Goal: Information Seeking & Learning: Find specific fact

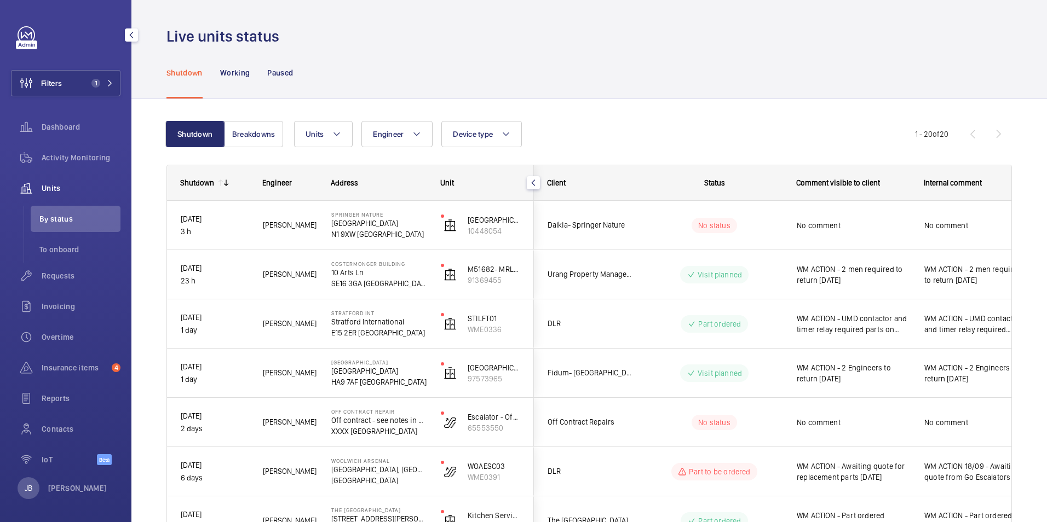
scroll to position [109, 0]
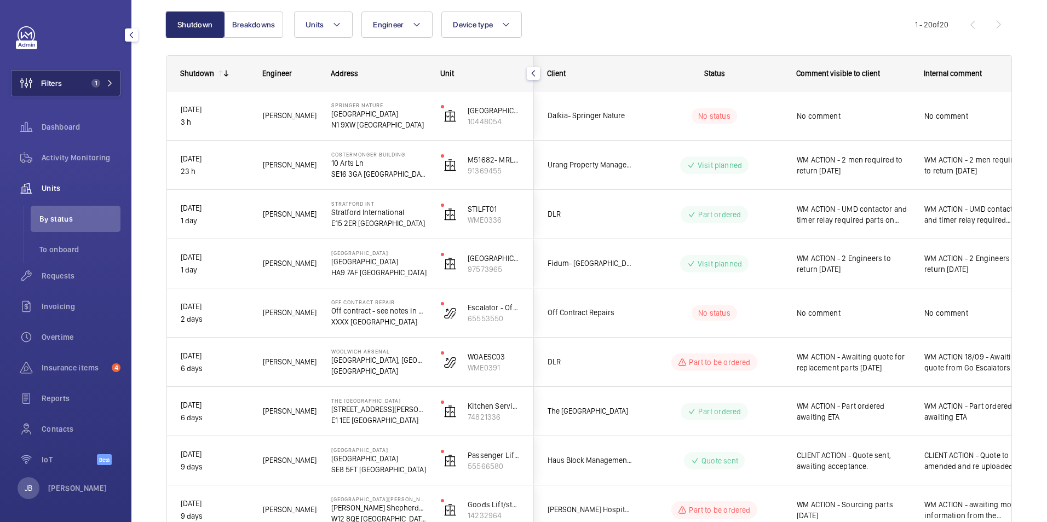
click at [56, 89] on span "Filters" at bounding box center [36, 83] width 50 height 26
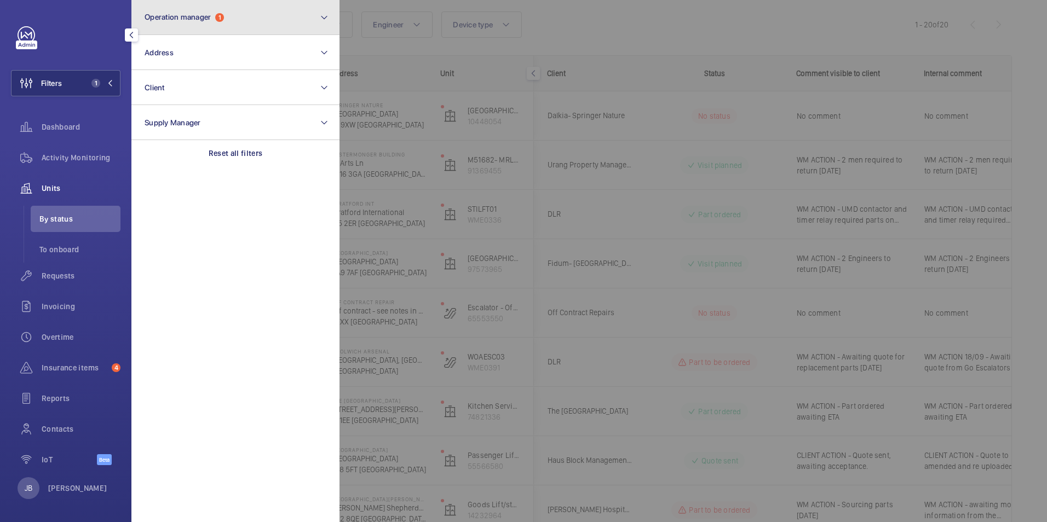
click at [247, 21] on button "Operation manager 1" at bounding box center [235, 17] width 208 height 35
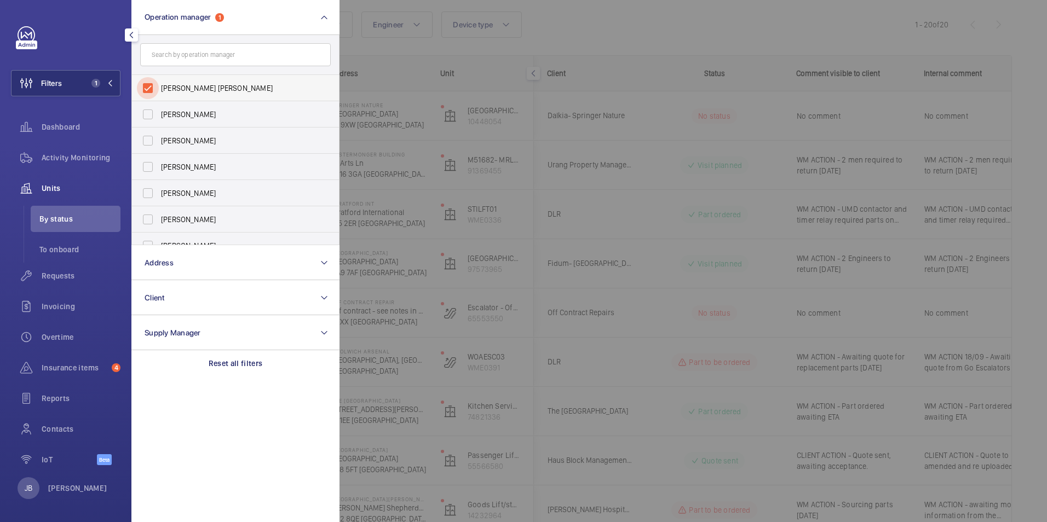
click at [151, 87] on input "Connor Tarpey" at bounding box center [148, 88] width 22 height 22
checkbox input "false"
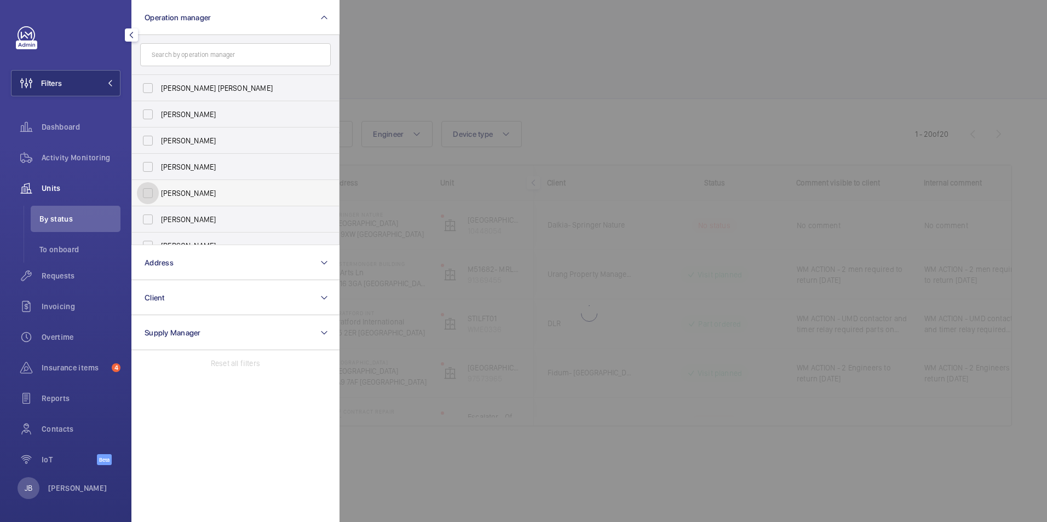
click at [146, 194] on input "[PERSON_NAME]" at bounding box center [148, 193] width 22 height 22
checkbox input "true"
drag, startPoint x: 397, startPoint y: 59, endPoint x: 388, endPoint y: 58, distance: 9.9
click at [398, 57] on div at bounding box center [862, 261] width 1047 height 522
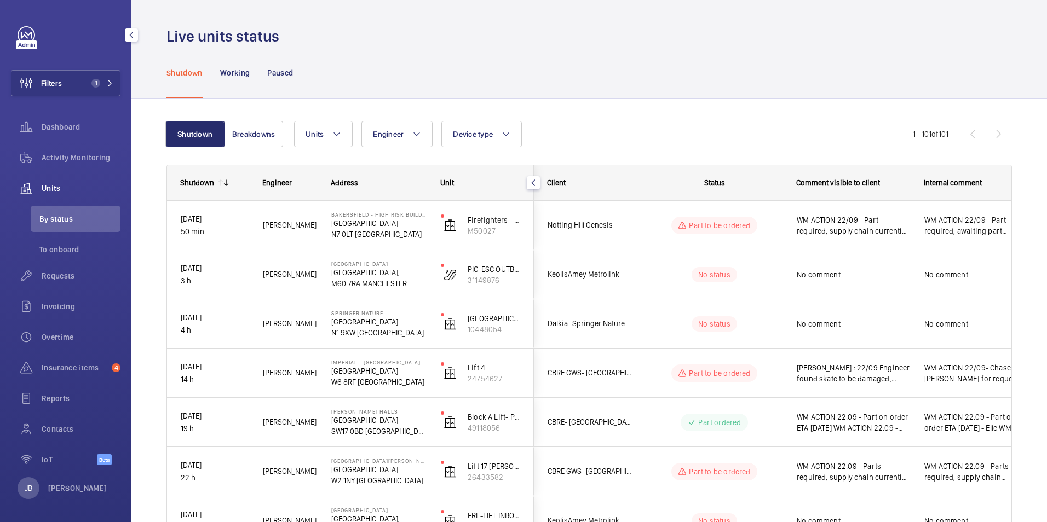
scroll to position [55, 0]
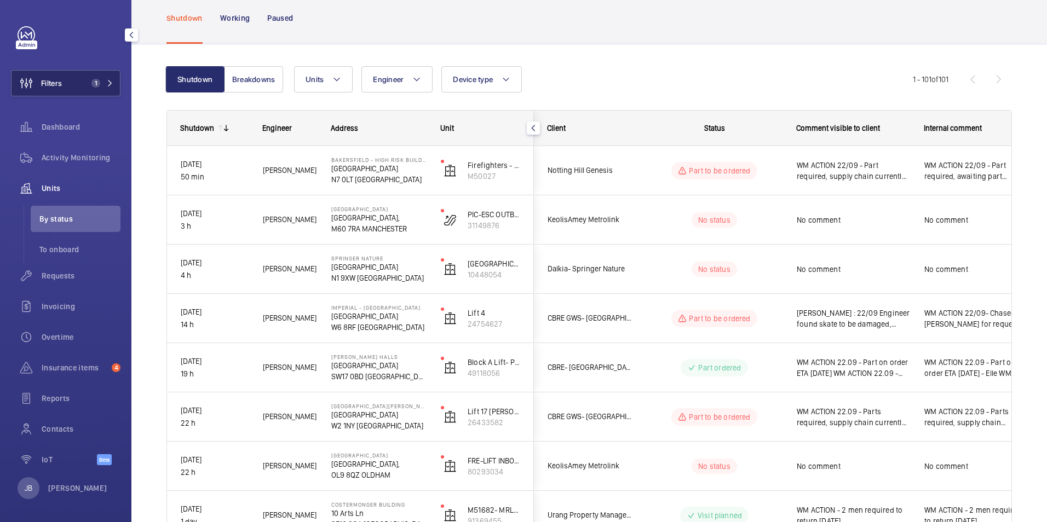
click at [76, 84] on button "Filters 1" at bounding box center [65, 83] width 109 height 26
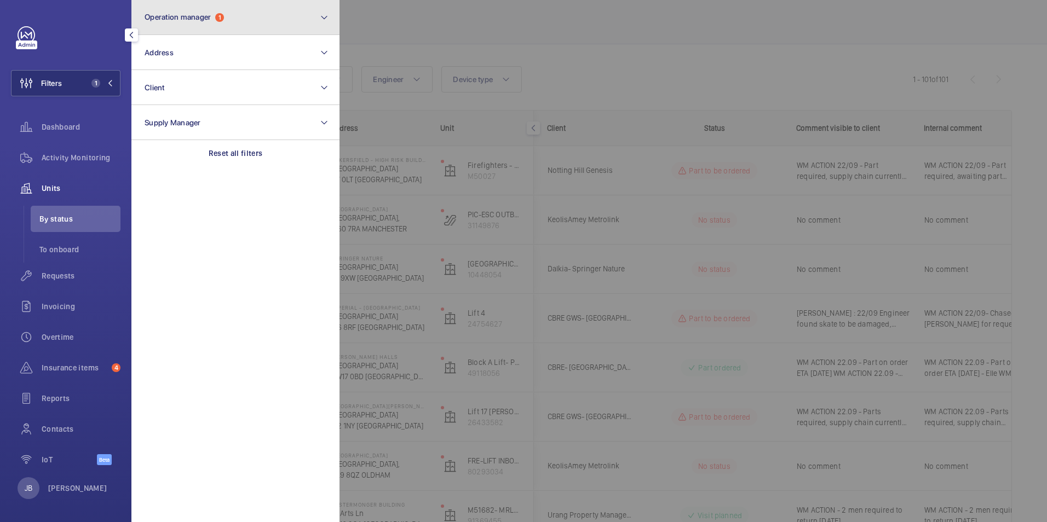
click at [215, 26] on button "Operation manager 1" at bounding box center [235, 17] width 208 height 35
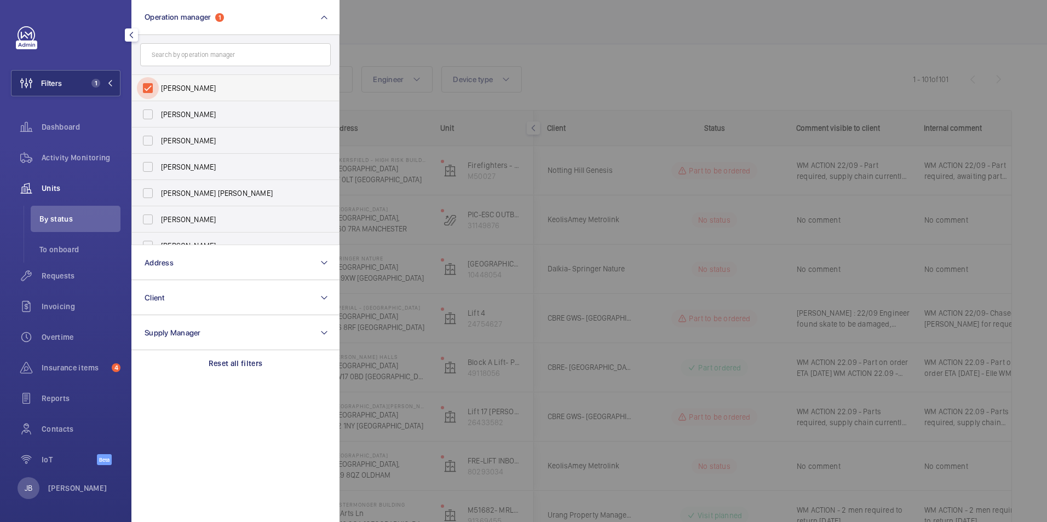
drag, startPoint x: 146, startPoint y: 89, endPoint x: 169, endPoint y: 85, distance: 23.2
click at [144, 88] on input "[PERSON_NAME]" at bounding box center [148, 88] width 22 height 22
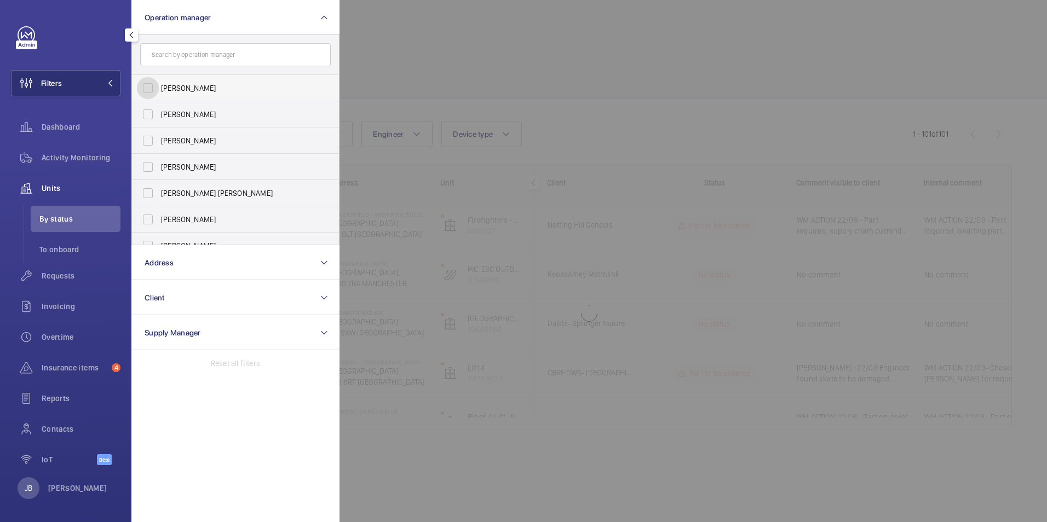
click at [146, 86] on input "[PERSON_NAME]" at bounding box center [148, 88] width 22 height 22
checkbox input "true"
click at [393, 57] on div at bounding box center [862, 261] width 1047 height 522
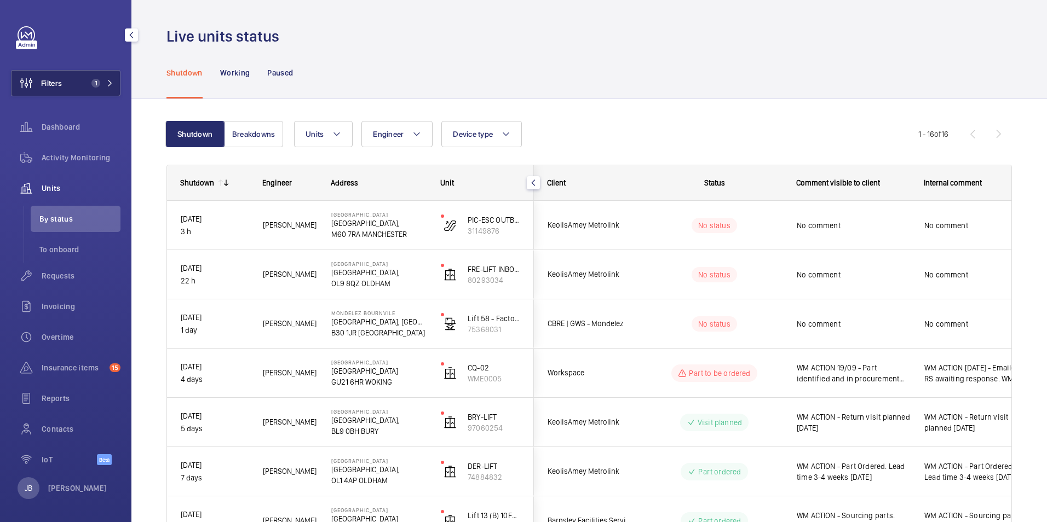
click at [72, 79] on button "Filters 1" at bounding box center [65, 83] width 109 height 26
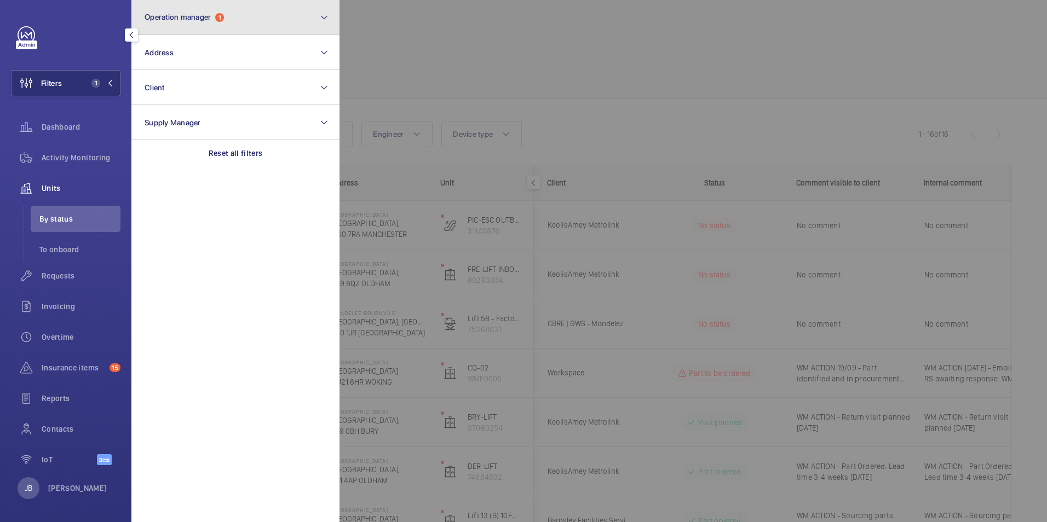
click at [245, 16] on button "Operation manager 1" at bounding box center [235, 17] width 208 height 35
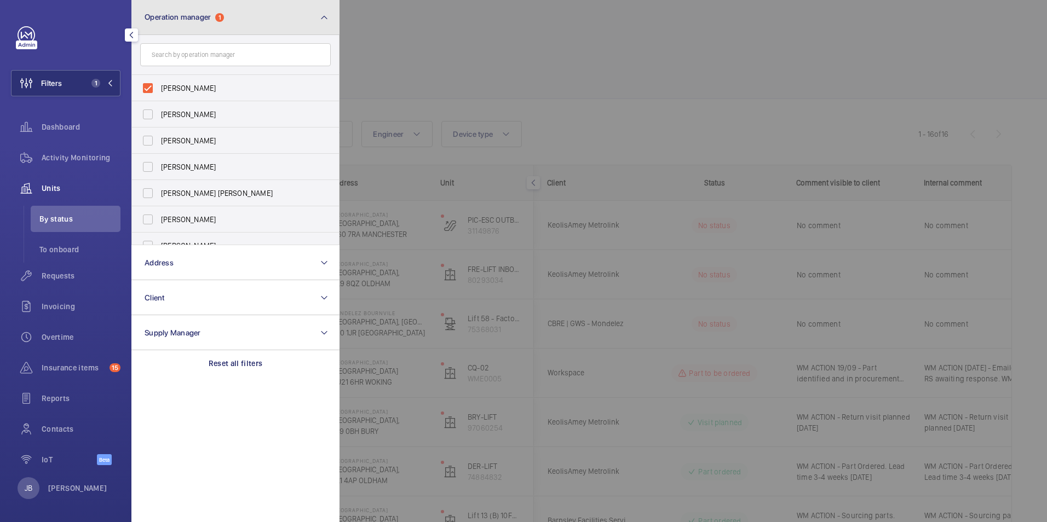
click at [246, 16] on button "Operation manager 1" at bounding box center [235, 17] width 208 height 35
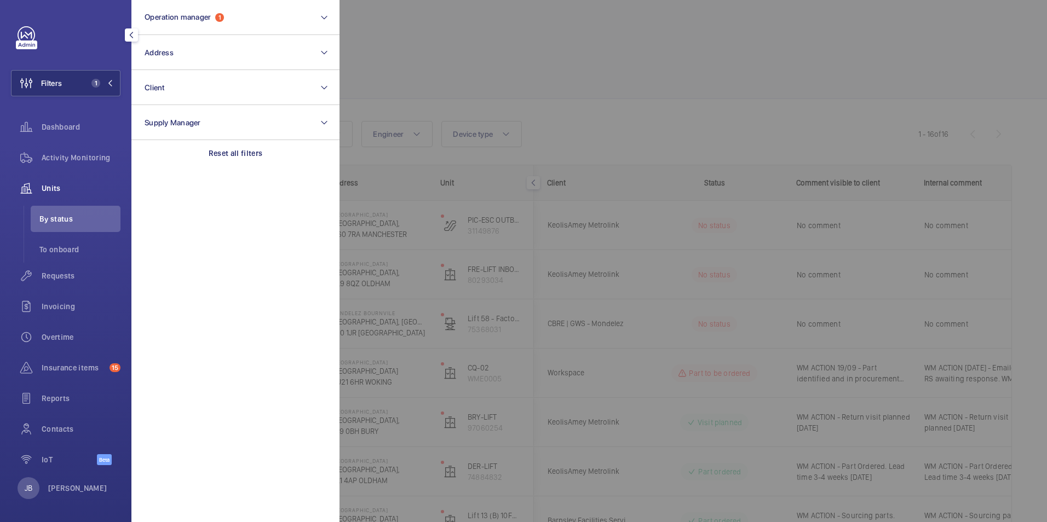
click at [516, 64] on div at bounding box center [862, 261] width 1047 height 522
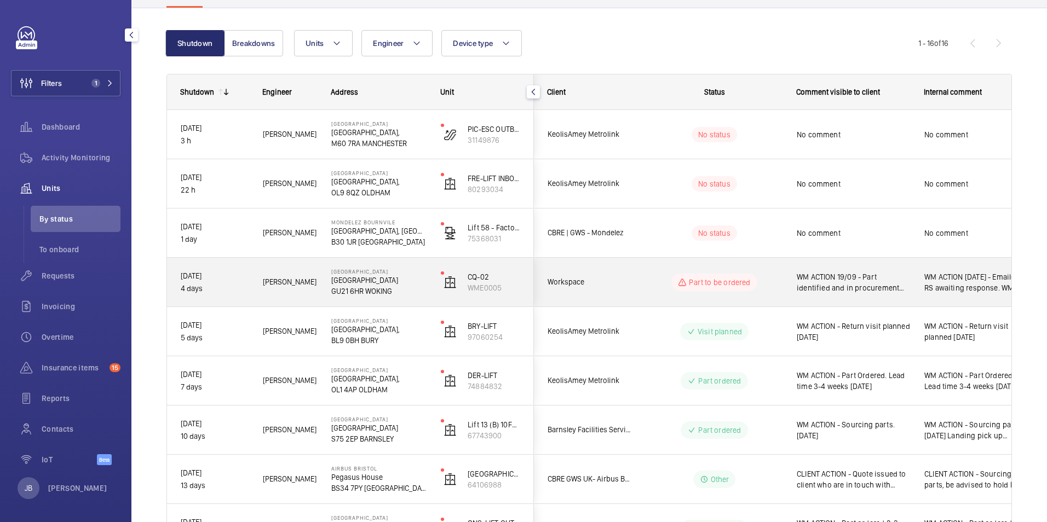
scroll to position [109, 0]
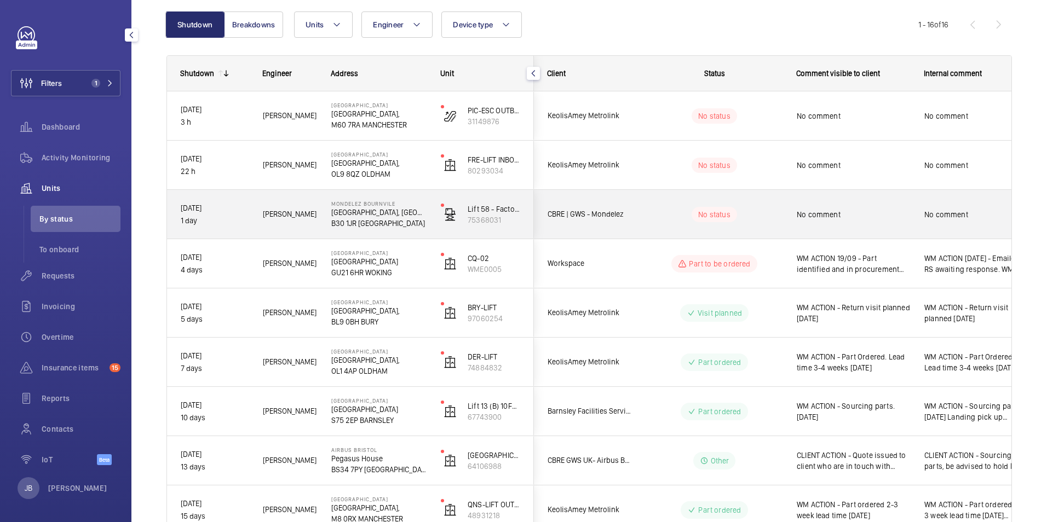
click at [841, 222] on div "No comment" at bounding box center [853, 214] width 113 height 25
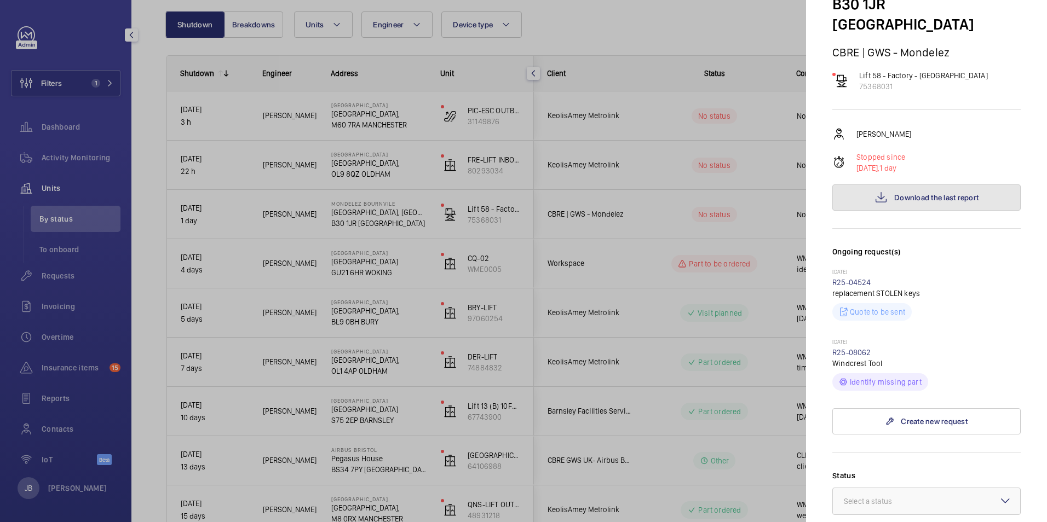
click at [938, 193] on span "Download the last report" at bounding box center [936, 197] width 84 height 9
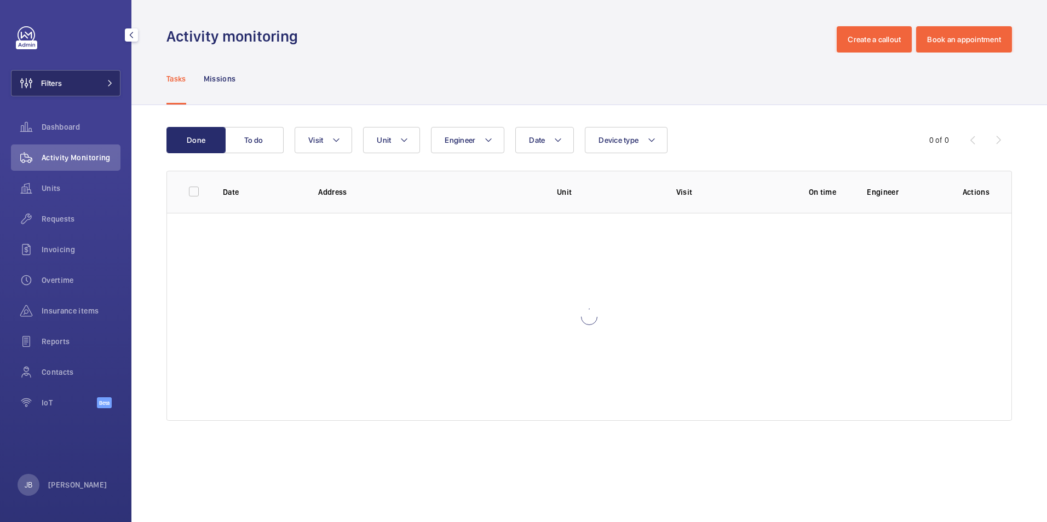
click at [79, 88] on button "Filters" at bounding box center [65, 83] width 109 height 26
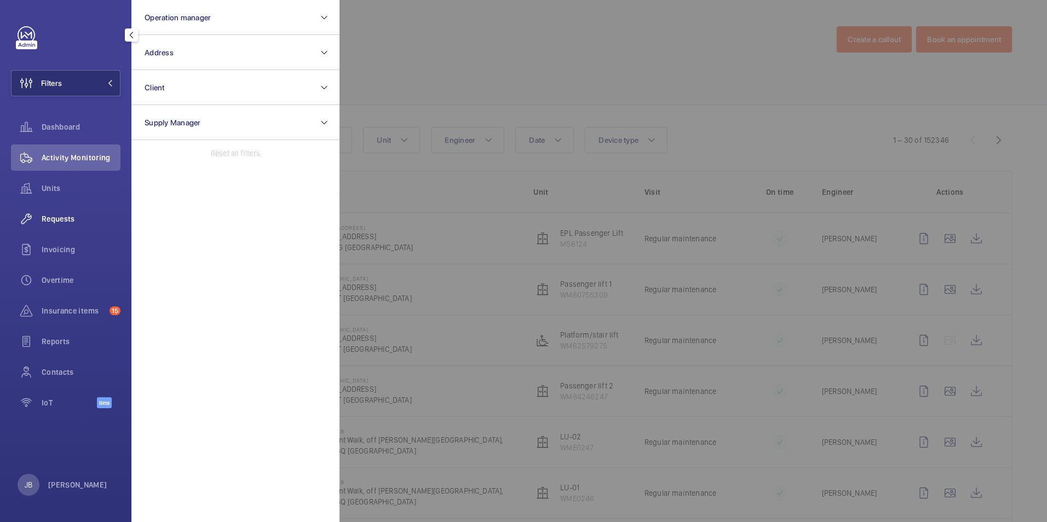
click at [70, 213] on div "Requests" at bounding box center [65, 219] width 109 height 26
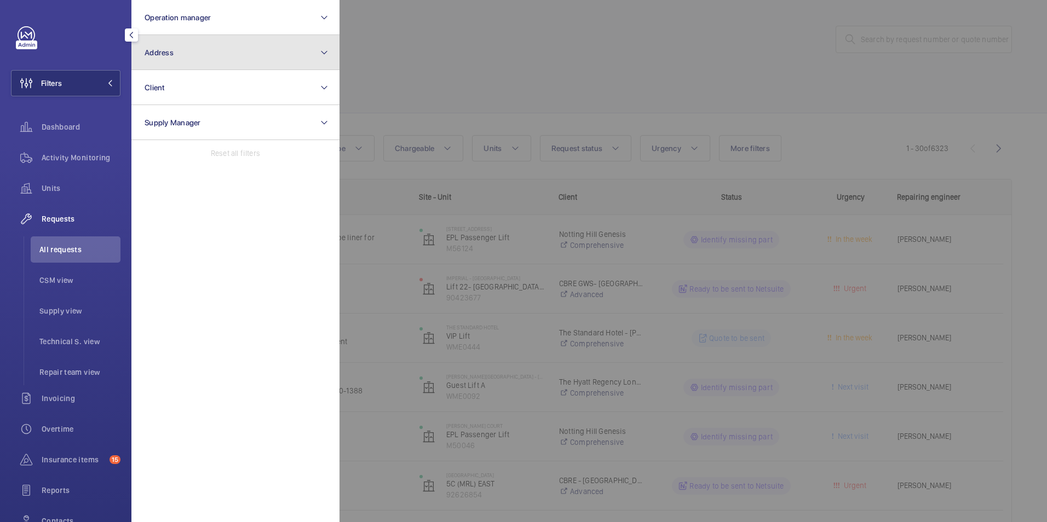
click at [252, 58] on button "Address" at bounding box center [235, 52] width 208 height 35
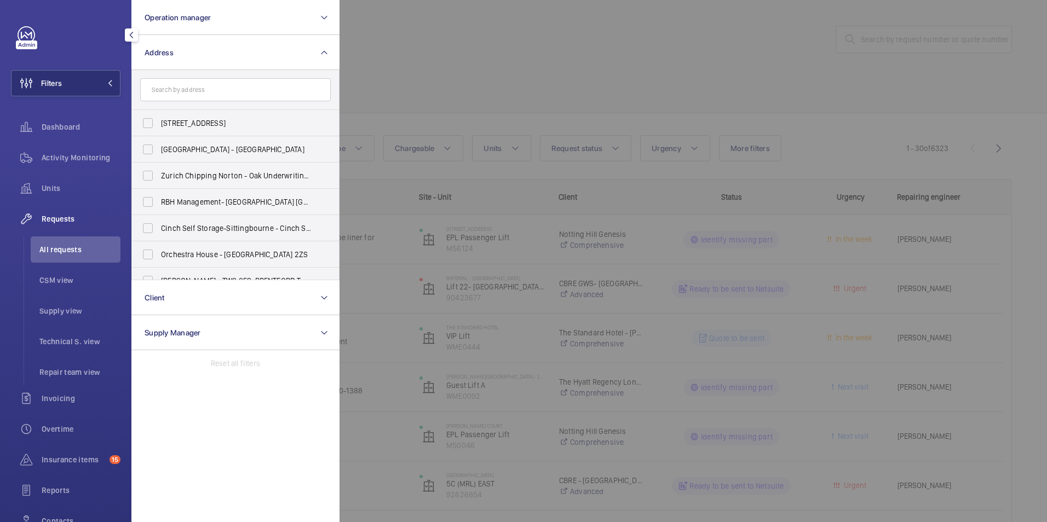
click at [477, 49] on div at bounding box center [862, 261] width 1047 height 522
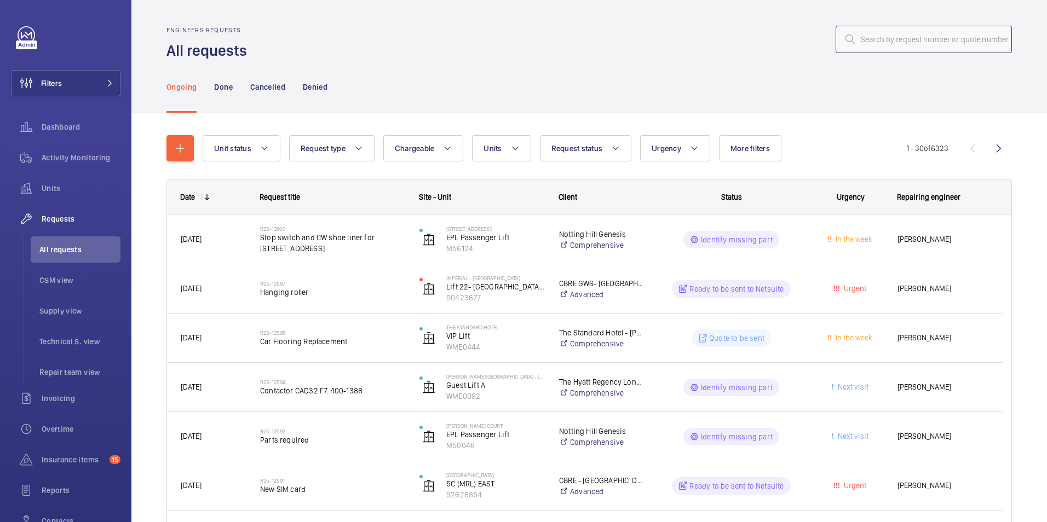
click at [949, 42] on input "text" at bounding box center [923, 39] width 176 height 27
paste input "R25-12057"
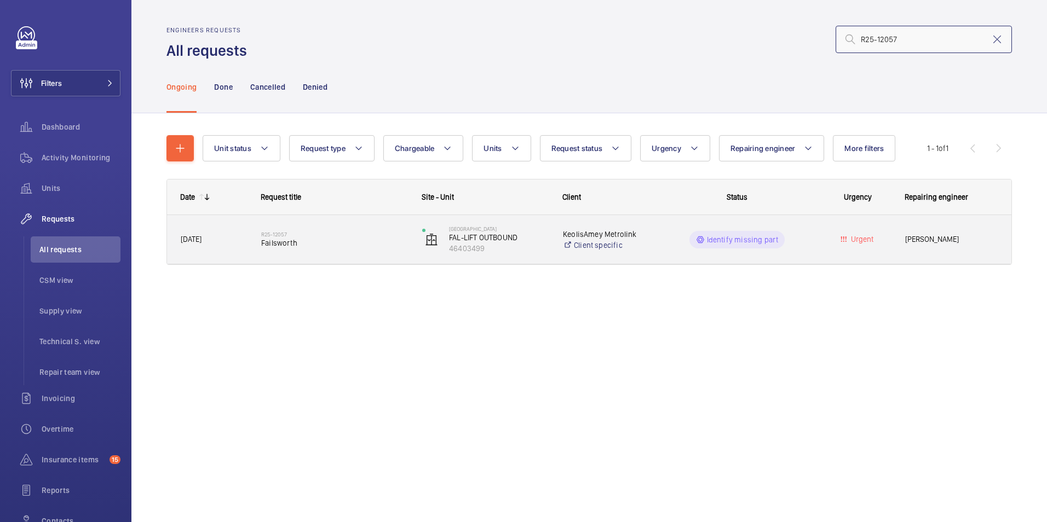
type input "R25-12057"
click at [748, 244] on p "Identify missing part" at bounding box center [743, 239] width 72 height 11
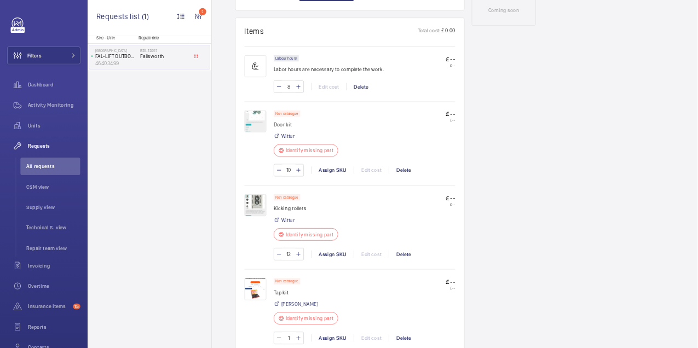
scroll to position [657, 0]
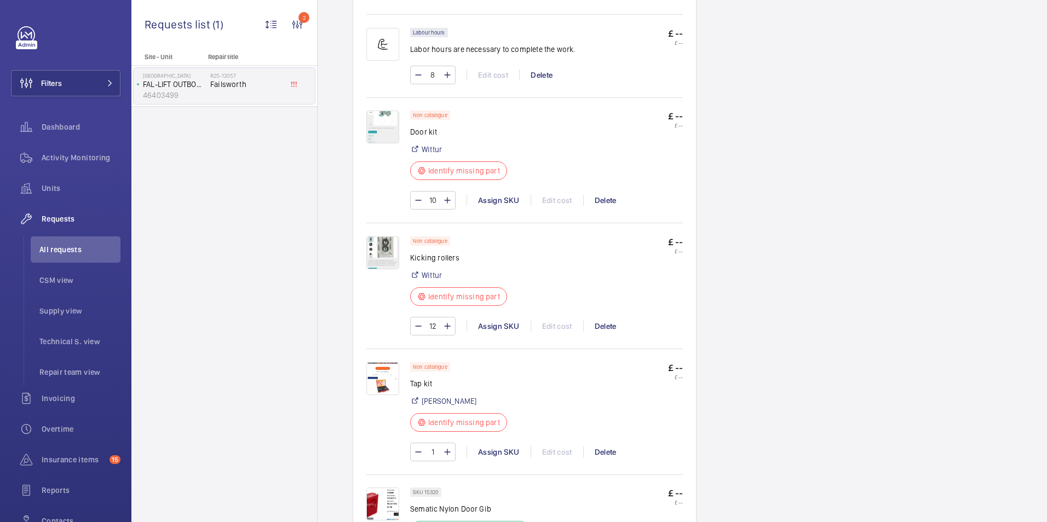
click at [382, 129] on img at bounding box center [382, 127] width 33 height 33
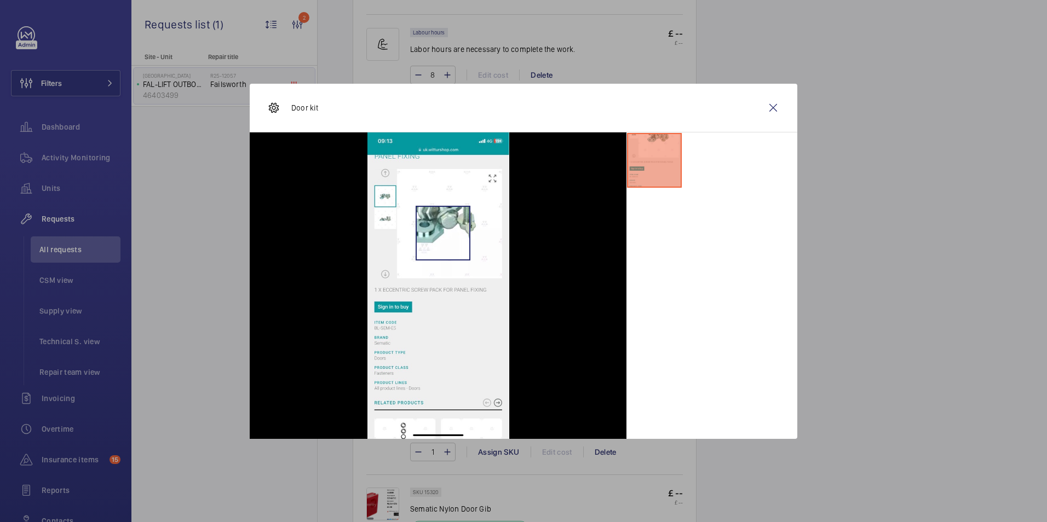
click at [443, 236] on img at bounding box center [438, 285] width 142 height 307
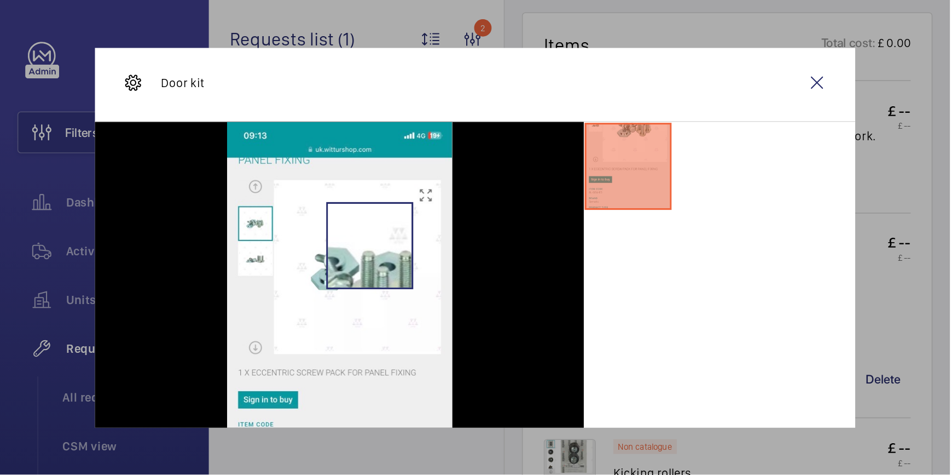
scroll to position [0, 0]
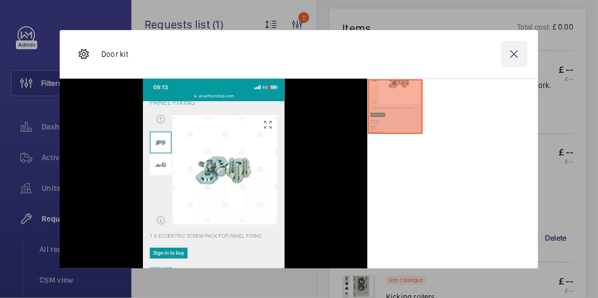
click at [510, 58] on wm-front-icon-button at bounding box center [514, 54] width 26 height 26
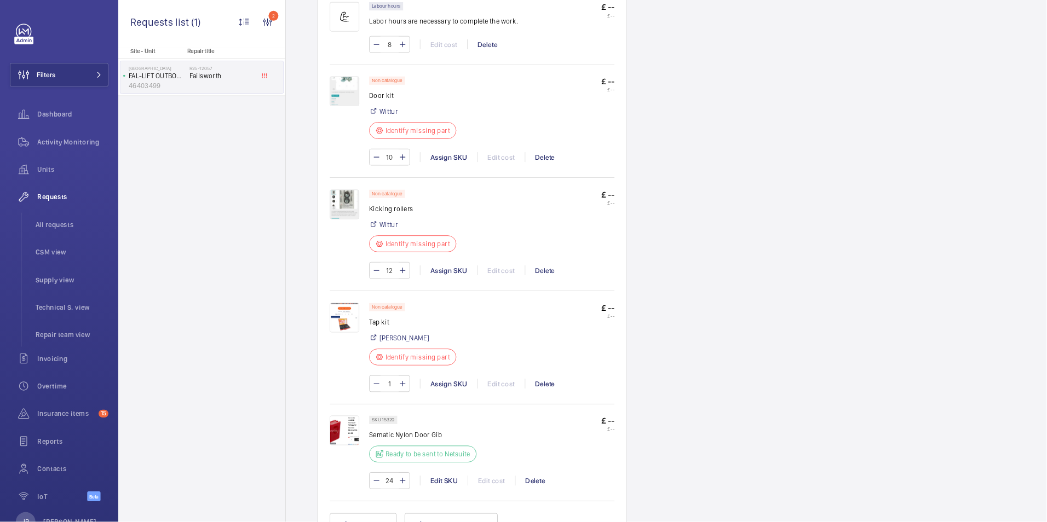
scroll to position [683, 0]
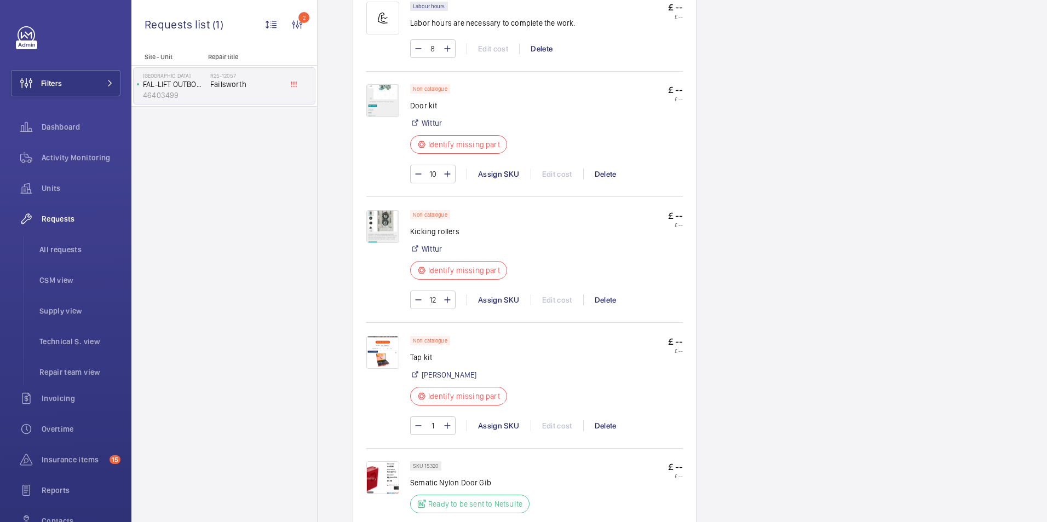
click at [381, 105] on img at bounding box center [382, 100] width 33 height 33
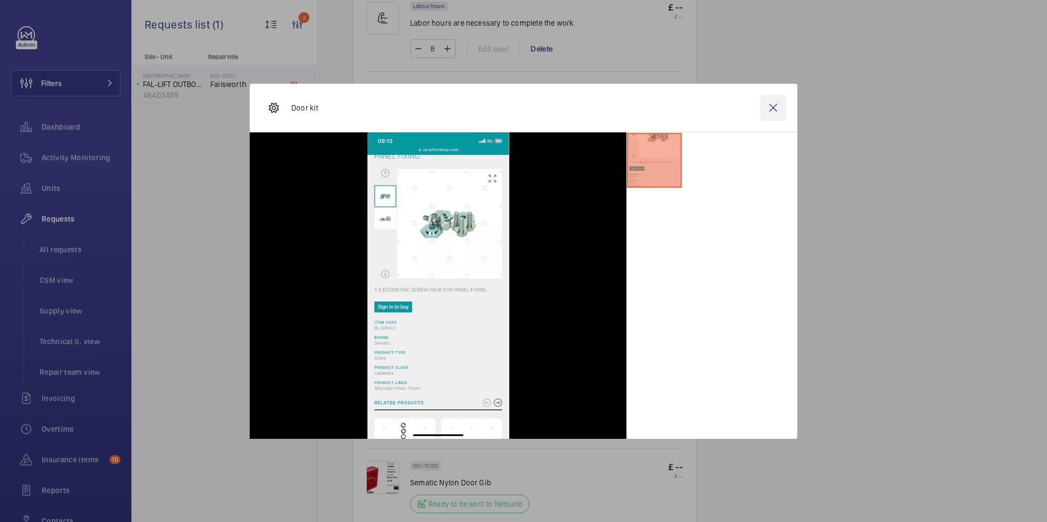
click at [771, 111] on wm-front-icon-button at bounding box center [773, 108] width 26 height 26
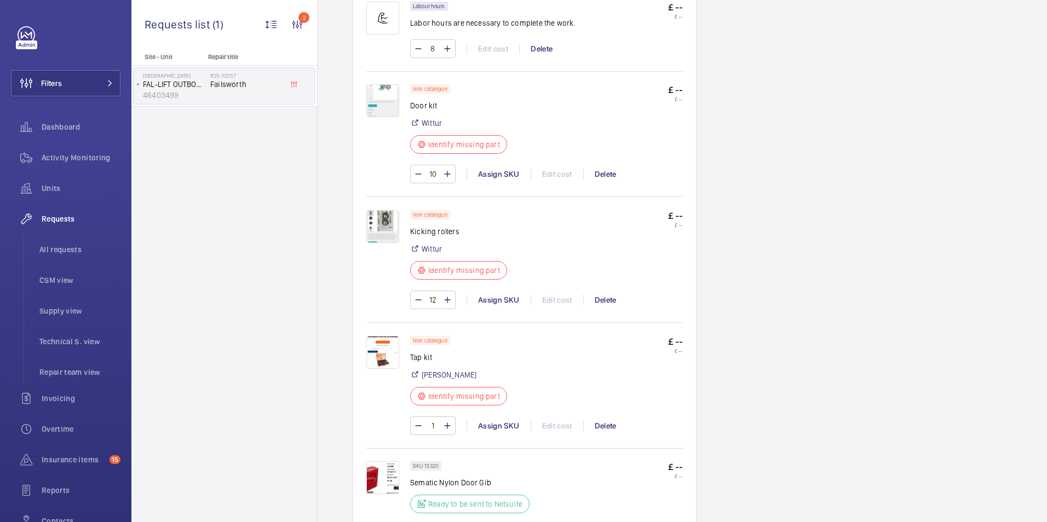
click at [383, 222] on img at bounding box center [382, 226] width 33 height 33
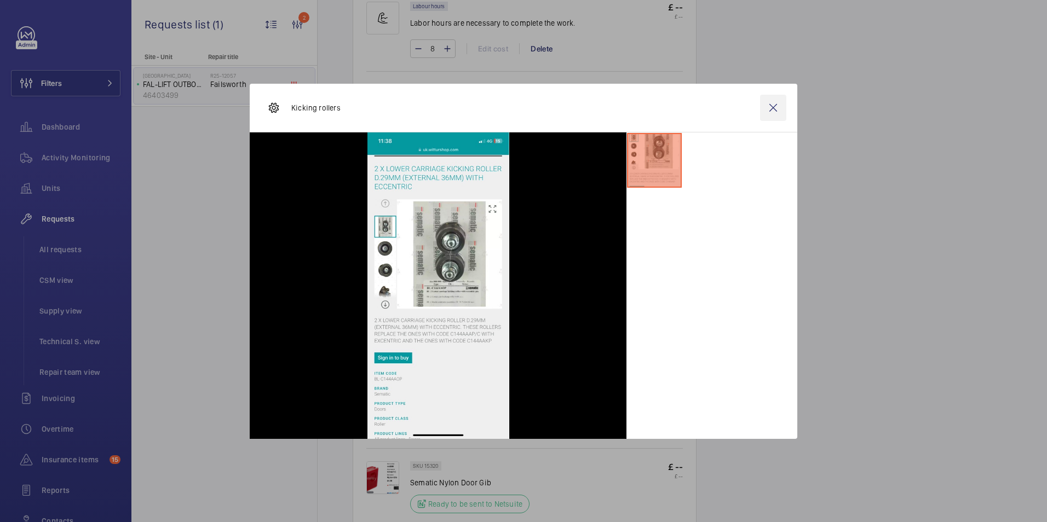
click at [776, 107] on wm-front-icon-button at bounding box center [773, 108] width 26 height 26
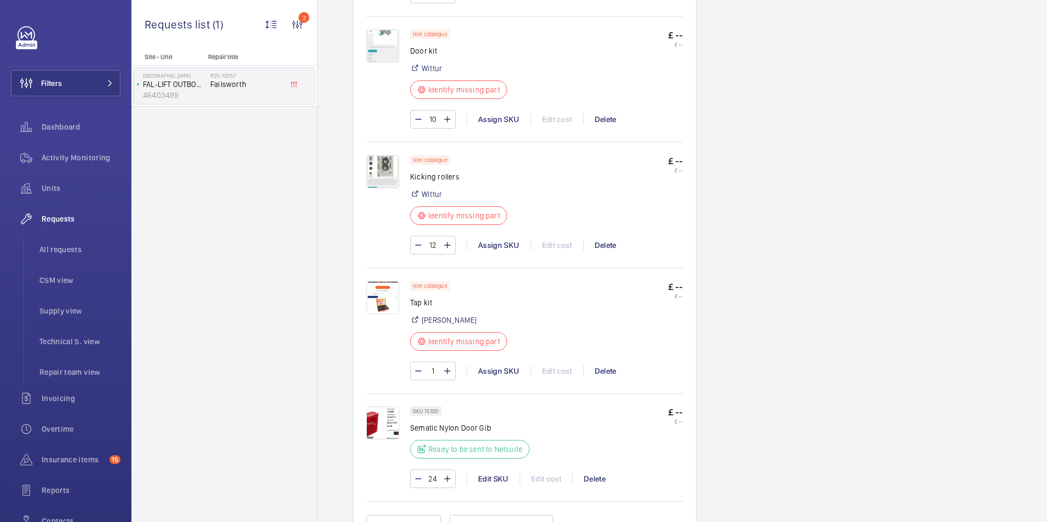
scroll to position [793, 0]
